Goal: Navigation & Orientation: Find specific page/section

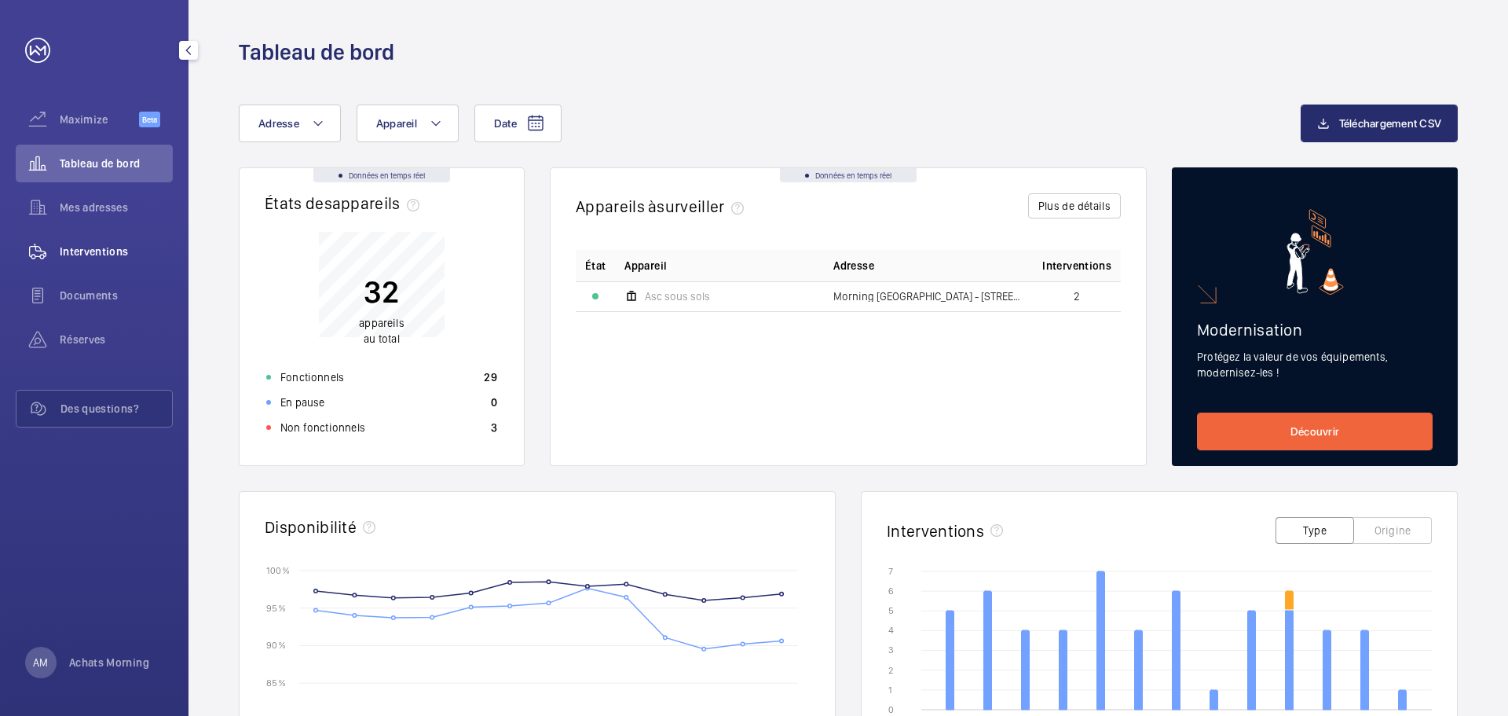
click at [106, 253] on span "Interventions" at bounding box center [116, 251] width 113 height 16
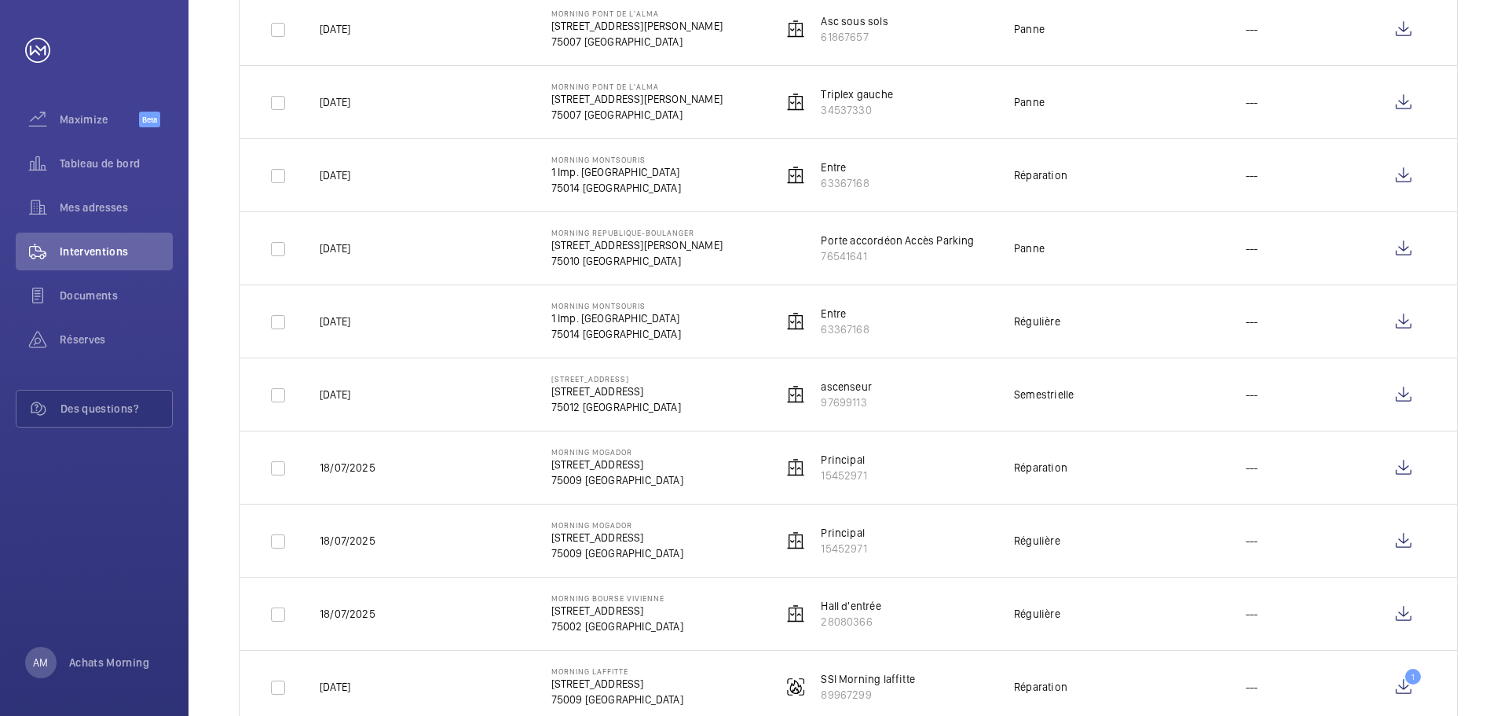
scroll to position [1335, 0]
click at [91, 344] on span "Réserves" at bounding box center [116, 339] width 113 height 16
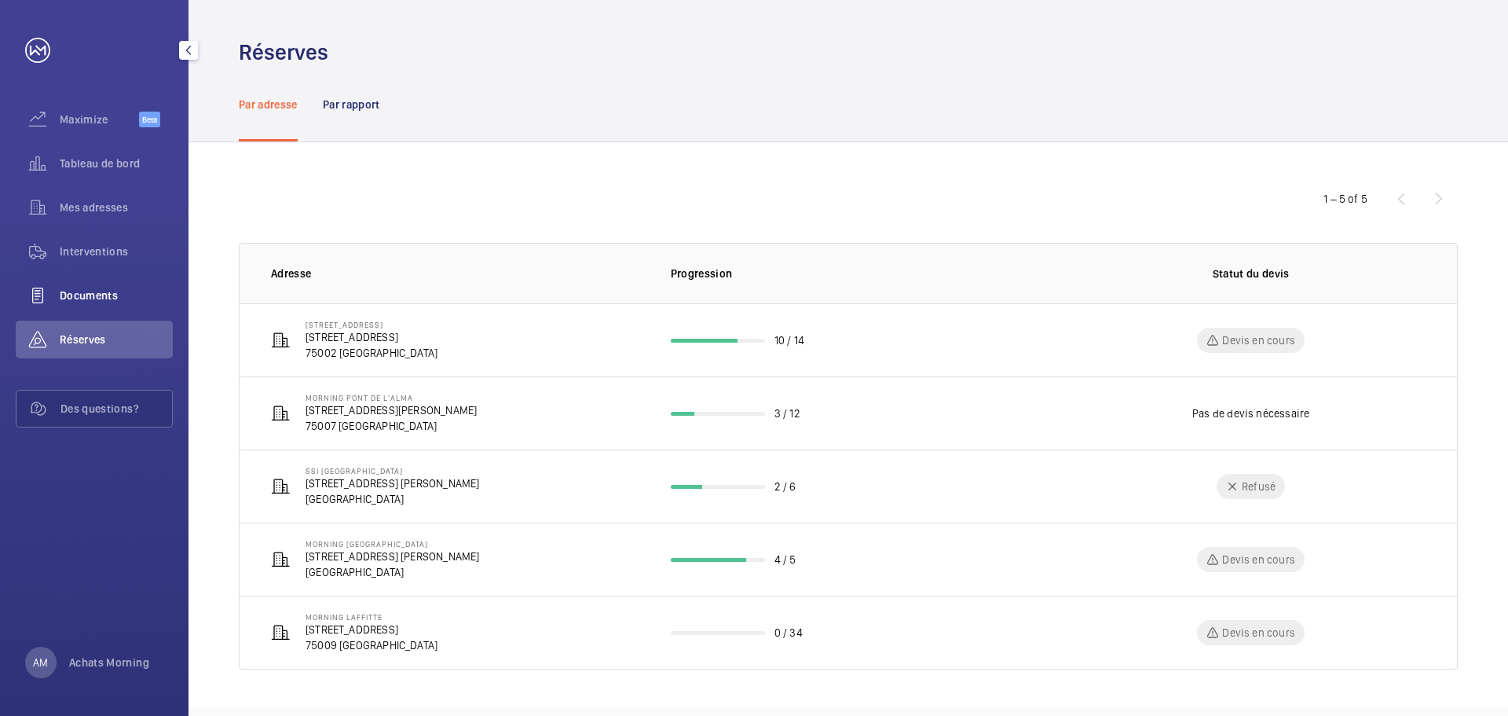
click at [90, 302] on span "Documents" at bounding box center [116, 295] width 113 height 16
